Goal: Check status

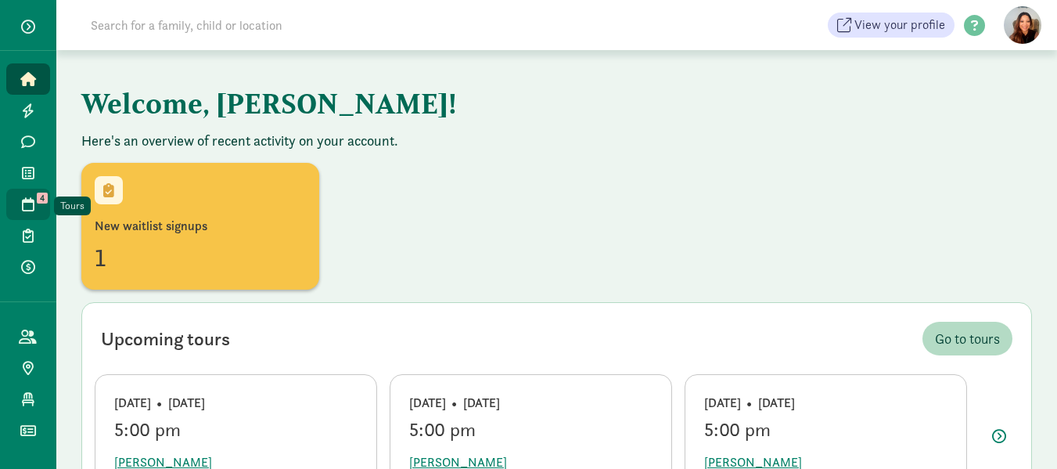
click at [32, 197] on icon at bounding box center [28, 204] width 13 height 14
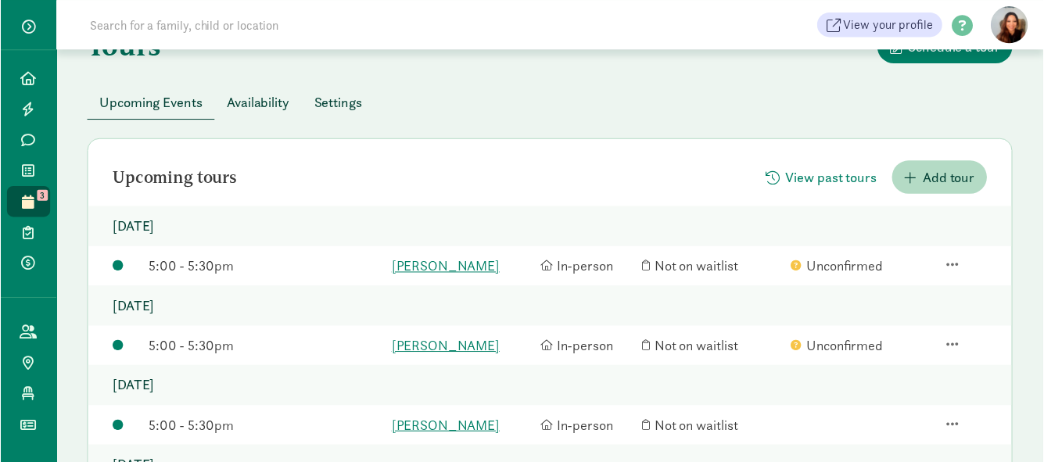
scroll to position [78, 0]
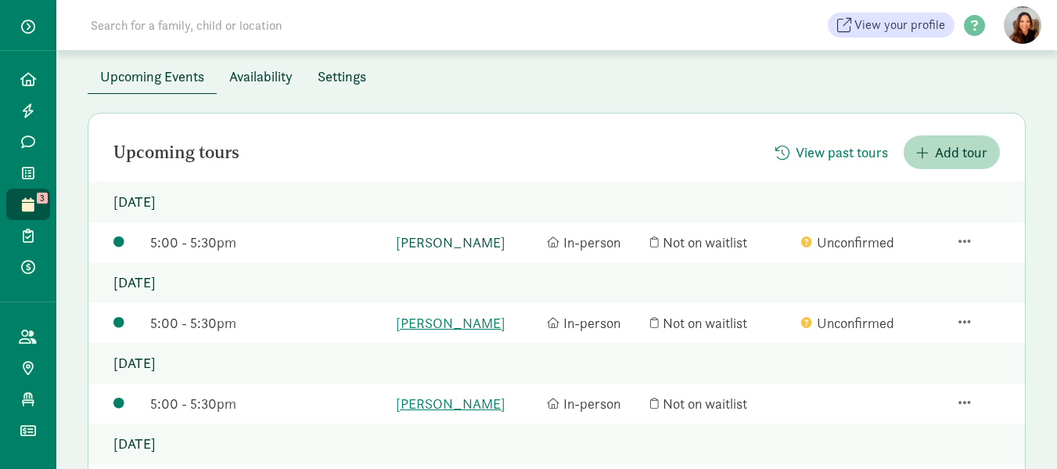
click at [463, 239] on link "[PERSON_NAME]" at bounding box center [467, 242] width 143 height 21
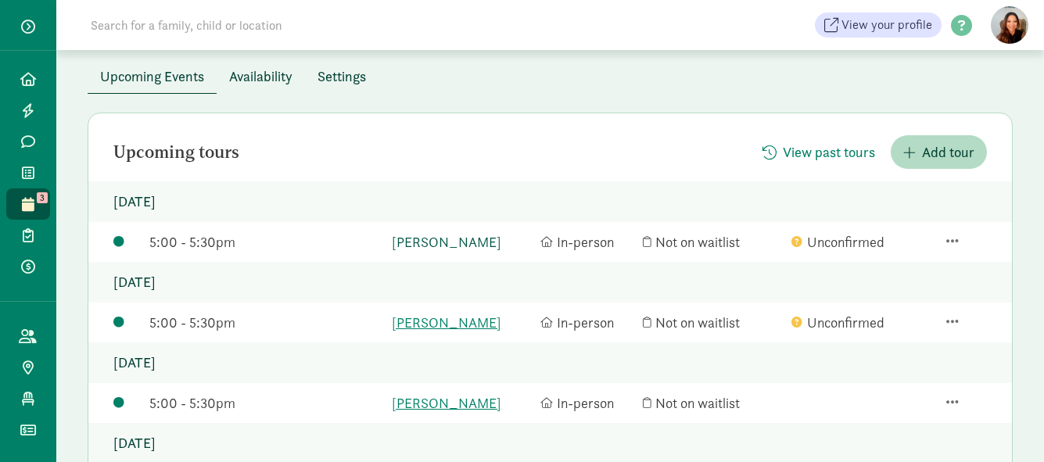
click at [458, 238] on link "[PERSON_NAME]" at bounding box center [462, 242] width 141 height 21
